Goal: Find specific page/section: Find specific page/section

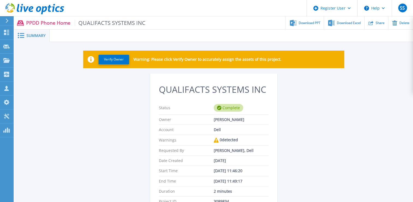
scroll to position [15, 0]
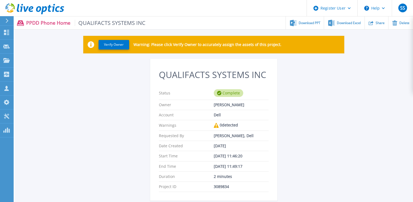
click at [4, 21] on button at bounding box center [7, 21] width 14 height 10
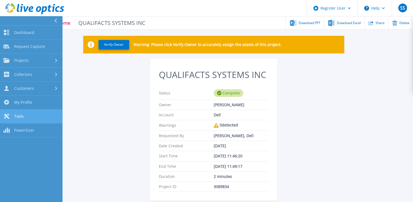
click at [24, 116] on link "Tools Tools" at bounding box center [31, 116] width 62 height 14
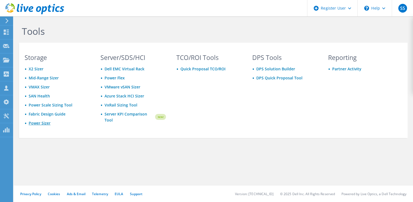
click at [34, 121] on link "Power Sizer" at bounding box center [40, 122] width 22 height 5
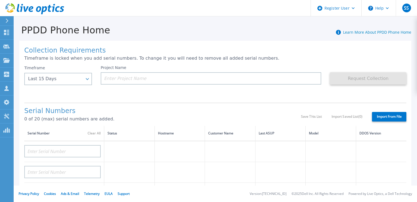
scroll to position [10, 0]
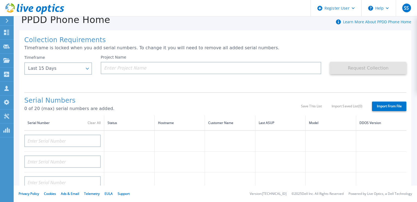
click at [7, 21] on icon at bounding box center [7, 21] width 3 height 4
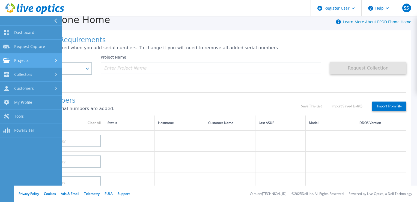
click at [33, 60] on div "Projects" at bounding box center [31, 60] width 56 height 5
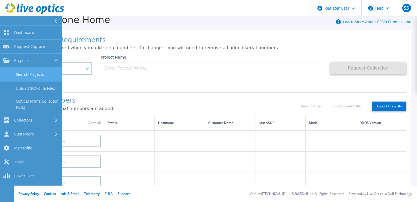
click at [33, 72] on link "Search Projects" at bounding box center [31, 74] width 62 height 14
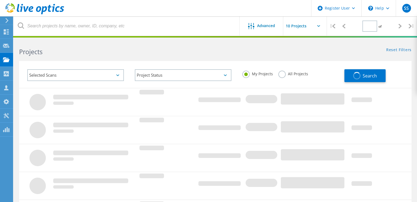
type input "1"
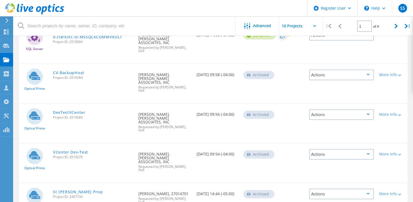
scroll to position [241, 0]
click at [74, 189] on link "St [PERSON_NAME] Prop" at bounding box center [78, 191] width 50 height 4
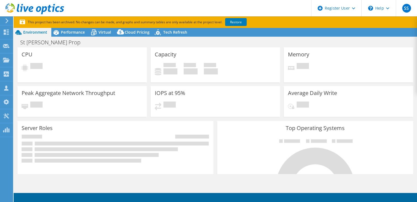
select select "USD"
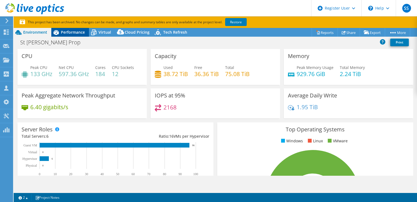
click at [79, 33] on span "Performance" at bounding box center [73, 31] width 24 height 5
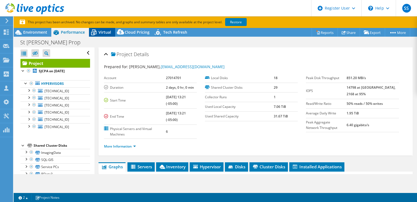
click at [102, 32] on span "Virtual" at bounding box center [105, 31] width 13 height 5
